Goal: Register for event/course

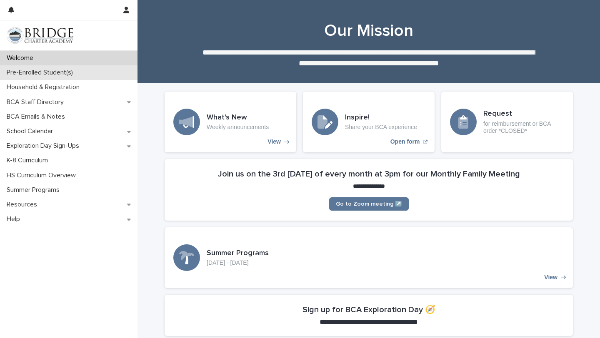
click at [86, 71] on div "Pre-Enrolled Student(s)" at bounding box center [69, 72] width 138 height 15
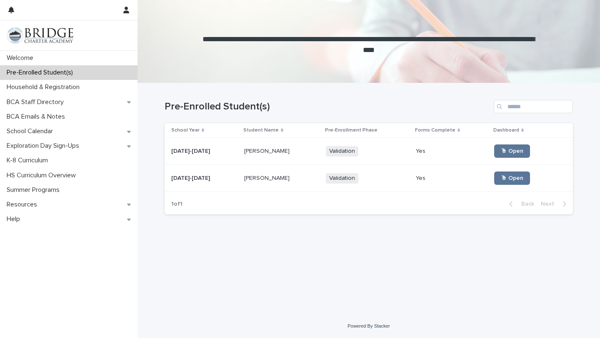
click at [221, 184] on div "[DATE]-[DATE] [DATE]-[DATE]" at bounding box center [204, 179] width 66 height 14
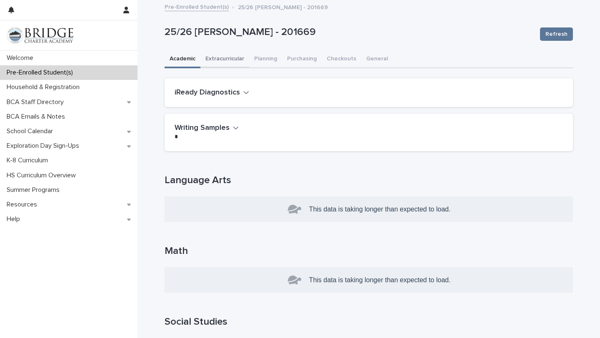
click at [236, 60] on button "Extracurricular" at bounding box center [224, 60] width 49 height 18
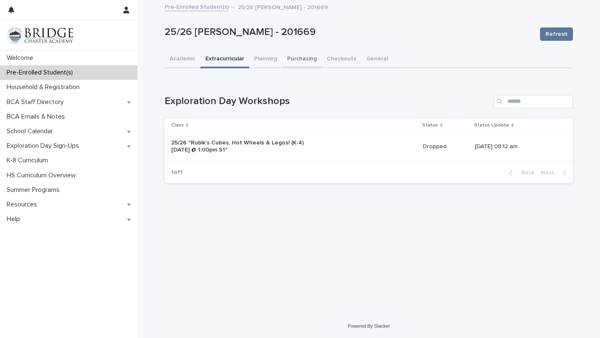
click at [299, 60] on button "Purchasing" at bounding box center [302, 60] width 40 height 18
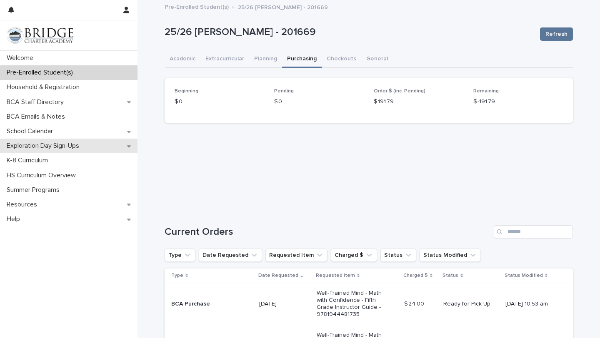
click at [75, 149] on p "Exploration Day Sign-Ups" at bounding box center [44, 146] width 83 height 8
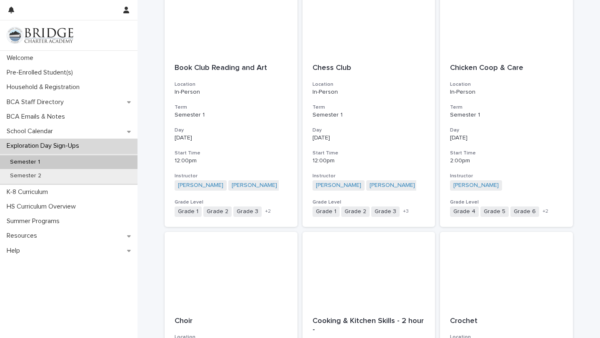
scroll to position [672, 0]
click at [404, 213] on span "+ 3" at bounding box center [406, 211] width 6 height 5
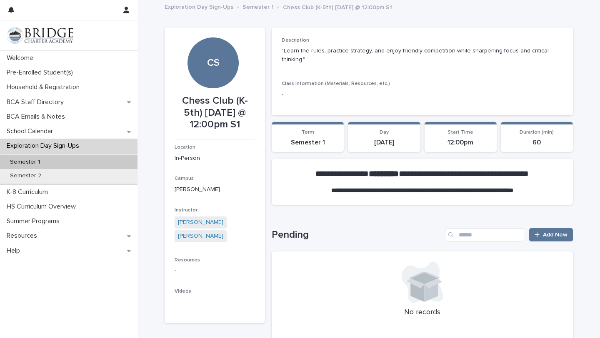
click at [255, 6] on link "Semester 1" at bounding box center [258, 7] width 31 height 10
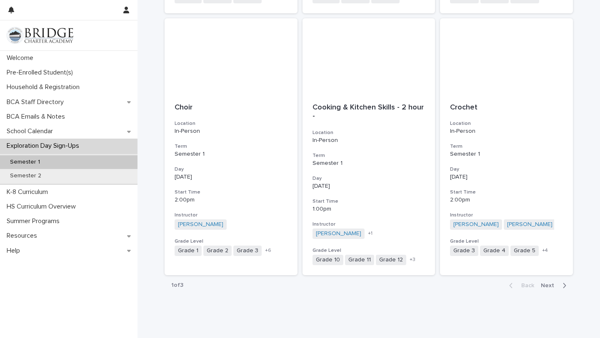
scroll to position [889, 0]
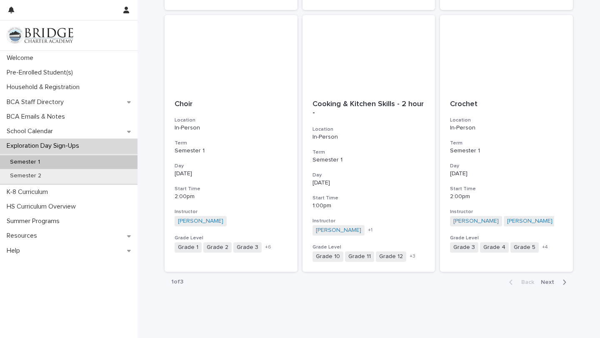
click at [554, 281] on span "Next" at bounding box center [550, 283] width 18 height 6
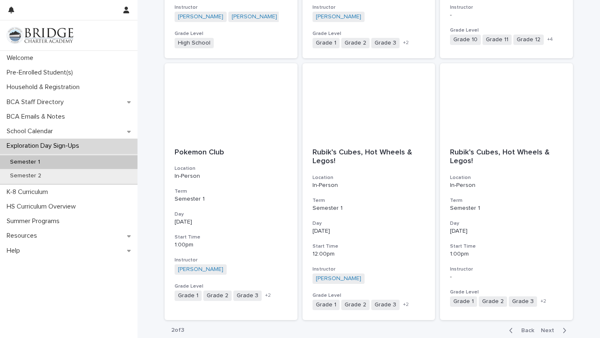
scroll to position [909, 0]
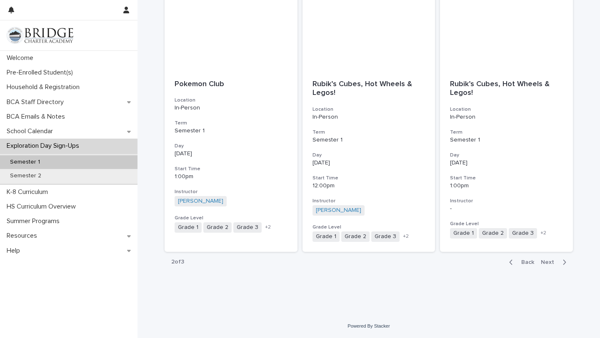
click at [551, 261] on span "Next" at bounding box center [550, 263] width 18 height 6
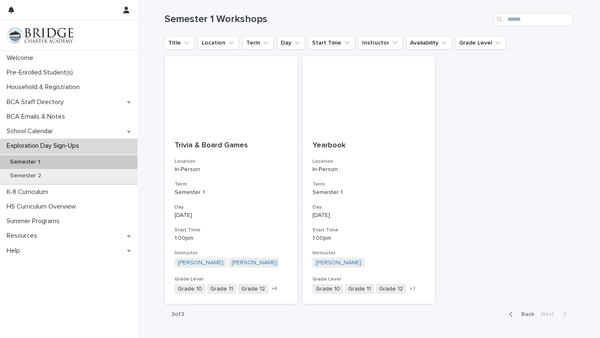
scroll to position [140, 0]
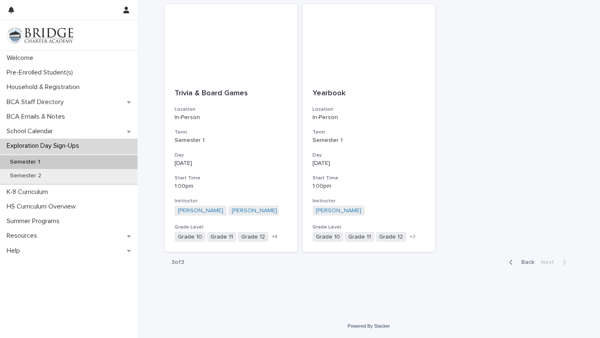
click at [529, 265] on span "Back" at bounding box center [525, 263] width 18 height 6
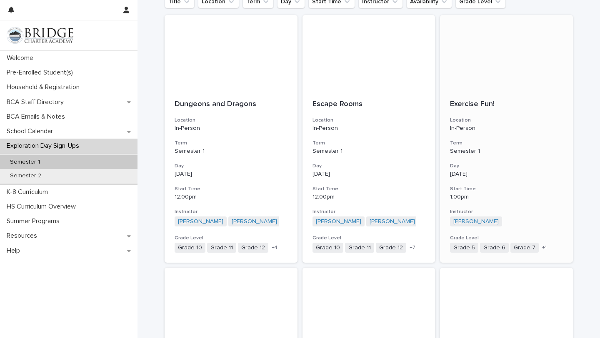
scroll to position [127, 0]
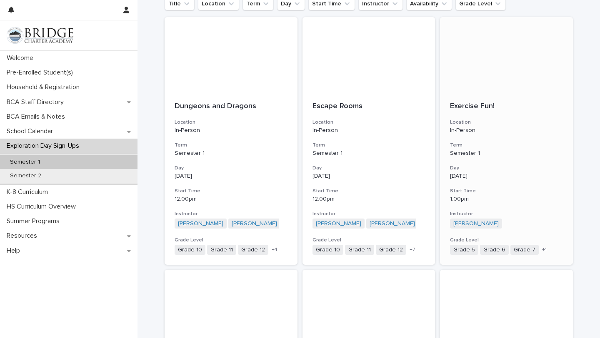
click at [526, 160] on div "Exercise Fun! Location In-Person Term Semester 1 Day [DATE] Start Time 1:00pm I…" at bounding box center [506, 178] width 133 height 173
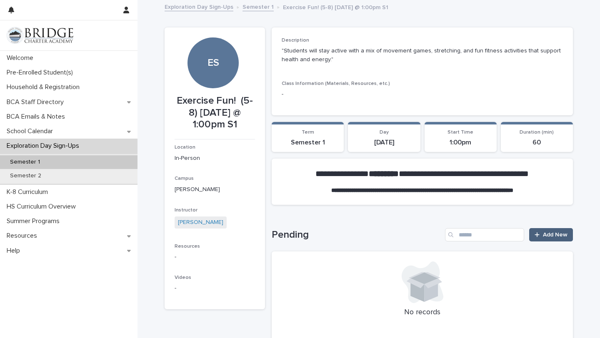
click at [555, 235] on span "Add New" at bounding box center [555, 235] width 25 height 6
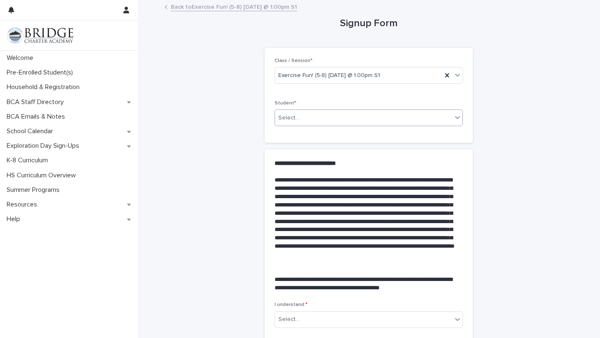
click at [303, 117] on div "Select..." at bounding box center [363, 118] width 177 height 14
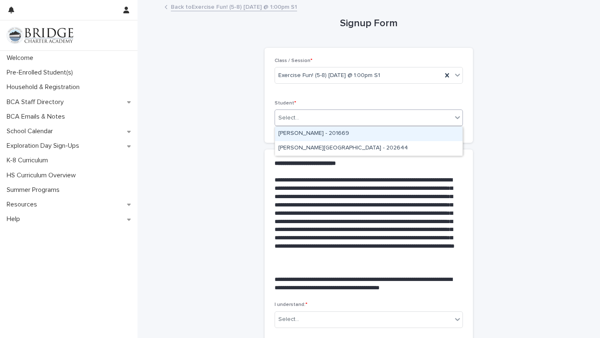
click at [312, 130] on div "[PERSON_NAME] - 201669" at bounding box center [369, 134] width 188 height 15
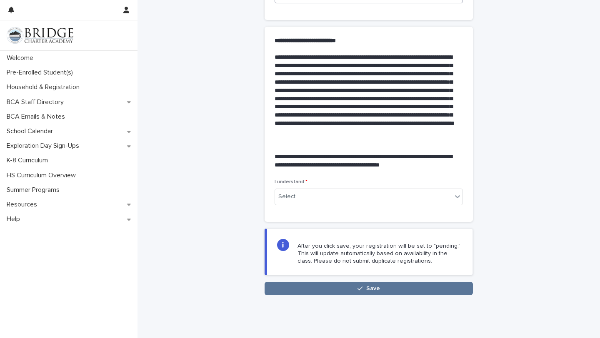
scroll to position [124, 0]
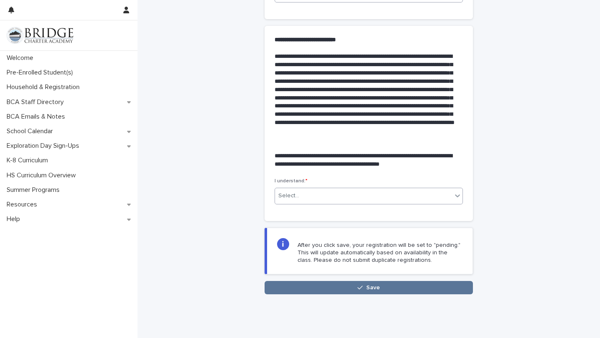
click at [318, 197] on div "Select..." at bounding box center [363, 196] width 177 height 14
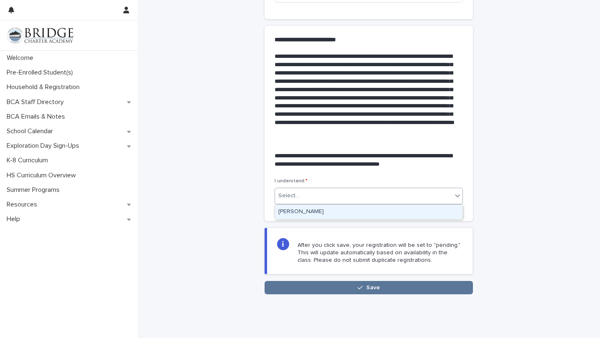
click at [311, 212] on div "[PERSON_NAME]" at bounding box center [369, 212] width 188 height 15
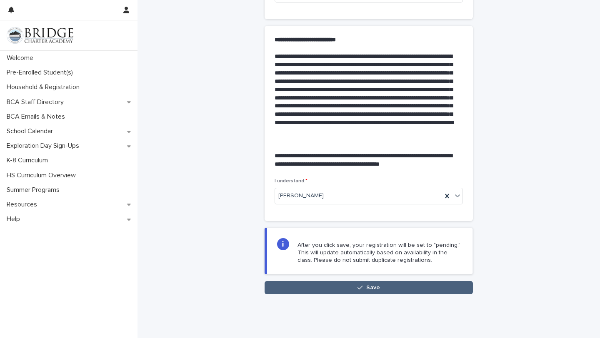
click at [368, 286] on span "Save" at bounding box center [373, 288] width 14 height 6
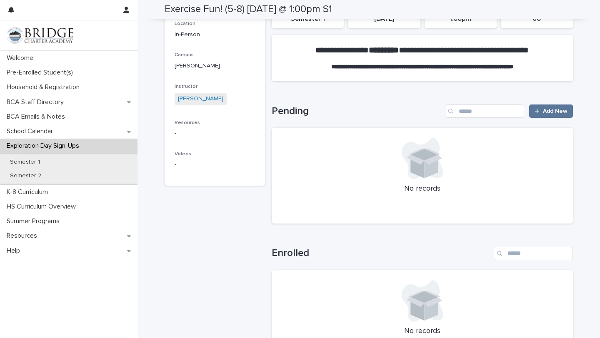
scroll to position [223, 0]
